Goal: Task Accomplishment & Management: Manage account settings

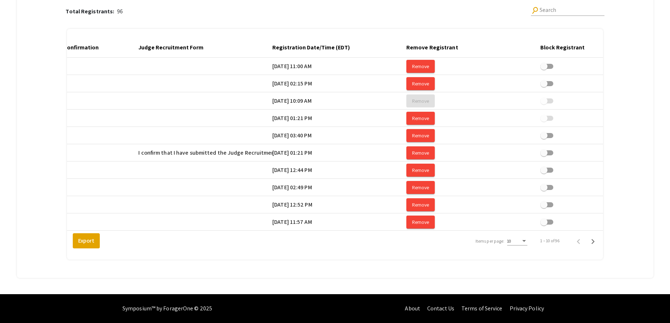
scroll to position [0, 1279]
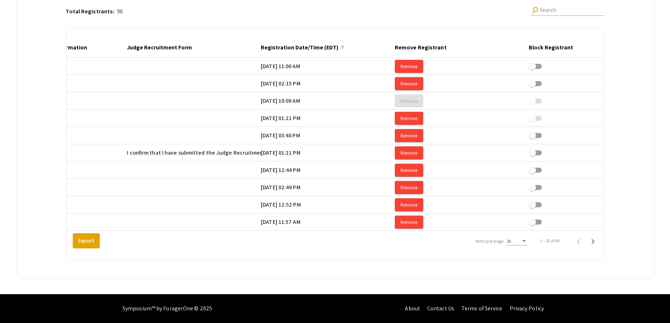
click at [345, 45] on div at bounding box center [342, 47] width 4 height 4
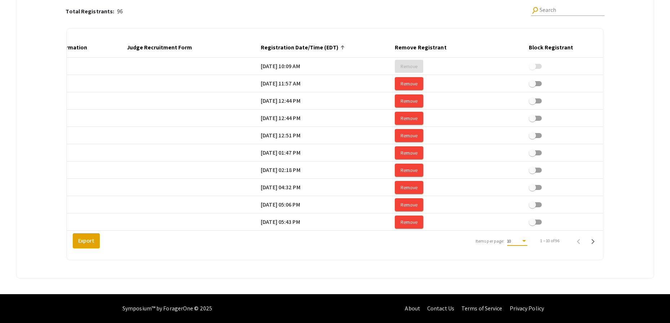
click at [521, 243] on div "10" at bounding box center [514, 240] width 14 height 5
click at [525, 258] on span "25" at bounding box center [521, 253] width 20 height 13
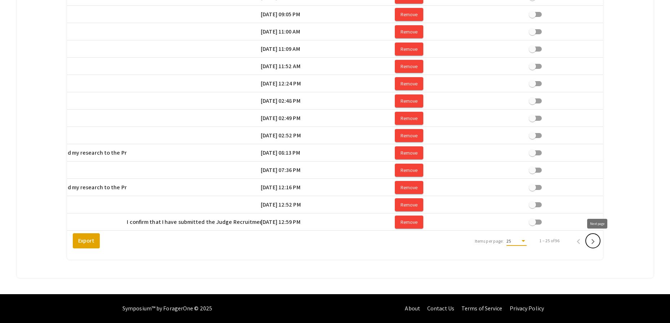
click at [595, 240] on icon "Next page" at bounding box center [592, 241] width 3 height 5
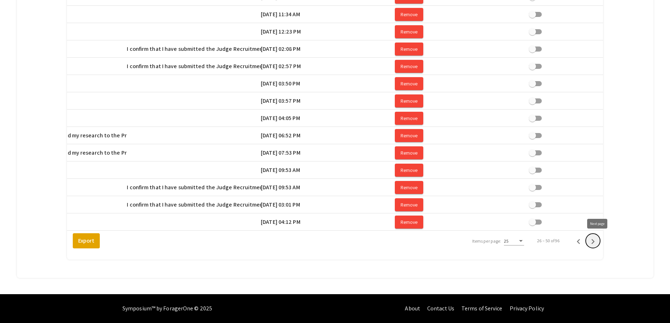
click at [595, 240] on icon "Next page" at bounding box center [592, 241] width 3 height 5
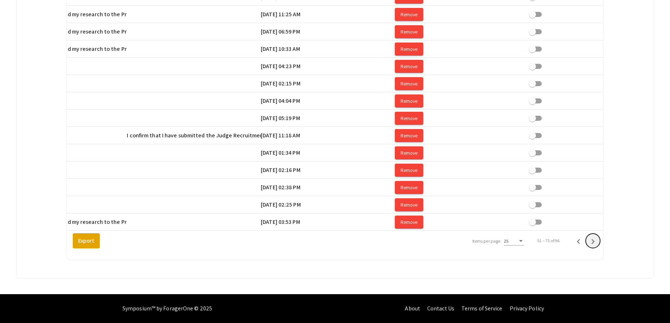
click at [595, 240] on icon "Next page" at bounding box center [592, 241] width 3 height 5
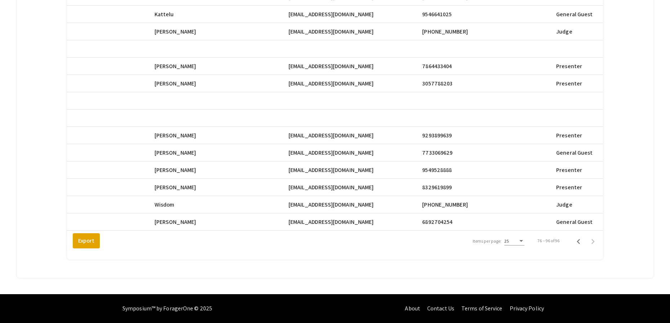
scroll to position [0, 315]
click at [312, 167] on span "cv814@mynsu.nova.edu" at bounding box center [329, 170] width 85 height 9
drag, startPoint x: 294, startPoint y: 166, endPoint x: 305, endPoint y: 166, distance: 11.5
click at [305, 166] on span "cv814@mynsu.nova.edu" at bounding box center [329, 170] width 85 height 9
drag, startPoint x: 352, startPoint y: 165, endPoint x: 294, endPoint y: 166, distance: 58.7
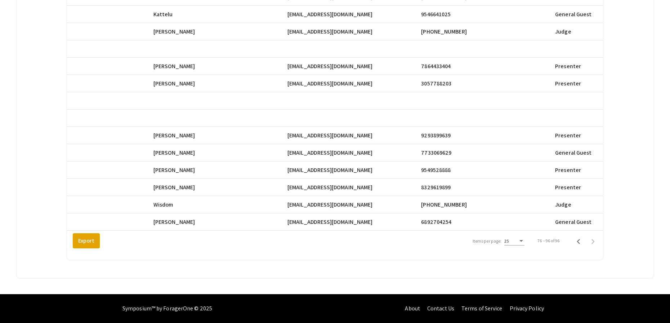
click at [294, 166] on mat-cell "cv814@mynsu.nova.edu" at bounding box center [354, 169] width 134 height 17
copy span "cv814@mynsu.nova.edu"
drag, startPoint x: 293, startPoint y: 183, endPoint x: 356, endPoint y: 184, distance: 63.0
click at [356, 184] on mat-cell "dp1971@mynsu.nova.edu" at bounding box center [354, 187] width 134 height 17
copy span "dp1971@mynsu.nova.edu"
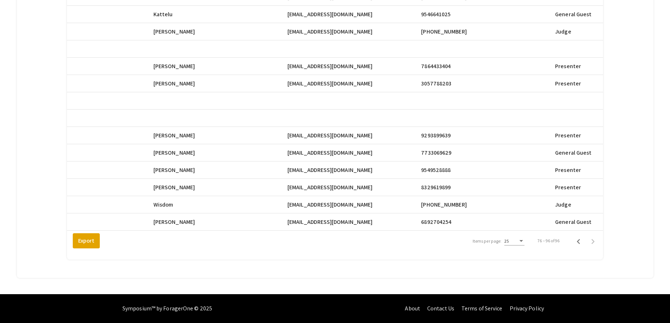
drag, startPoint x: 292, startPoint y: 165, endPoint x: 353, endPoint y: 166, distance: 61.2
click at [353, 166] on mat-cell "cv814@mynsu.nova.edu" at bounding box center [354, 169] width 134 height 17
copy span "cv814@mynsu.nova.edu"
drag, startPoint x: 293, startPoint y: 183, endPoint x: 356, endPoint y: 183, distance: 63.0
click at [356, 183] on span "dp1971@mynsu.nova.edu" at bounding box center [329, 187] width 85 height 9
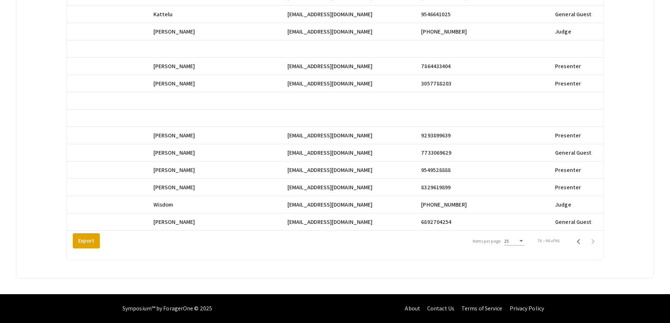
copy span "dp1971@mynsu.nova.edu"
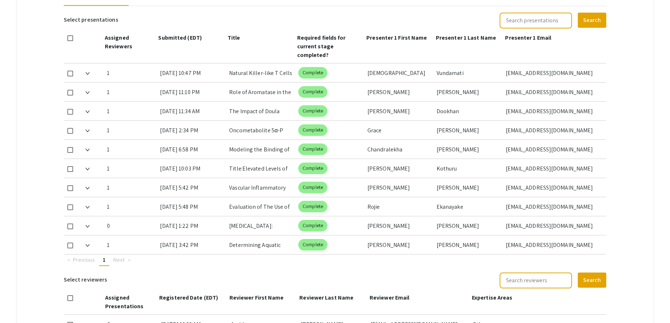
scroll to position [300, 0]
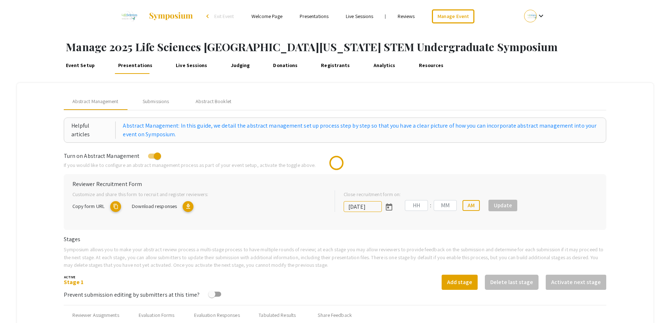
type input "10/25/2025"
type input "05"
type input "00"
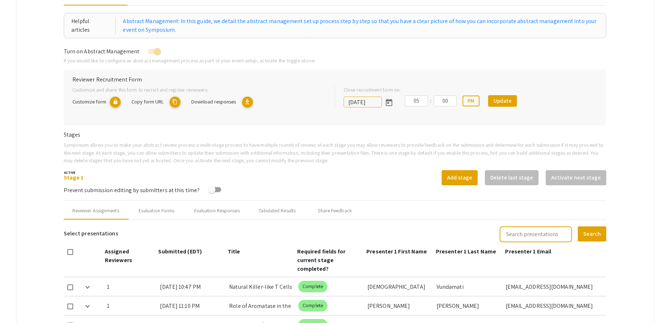
scroll to position [104, 0]
click at [175, 103] on mat-icon "content_copy" at bounding box center [175, 102] width 11 height 11
click at [176, 103] on mat-icon "content_copy" at bounding box center [175, 102] width 11 height 11
